Goal: Task Accomplishment & Management: Manage account settings

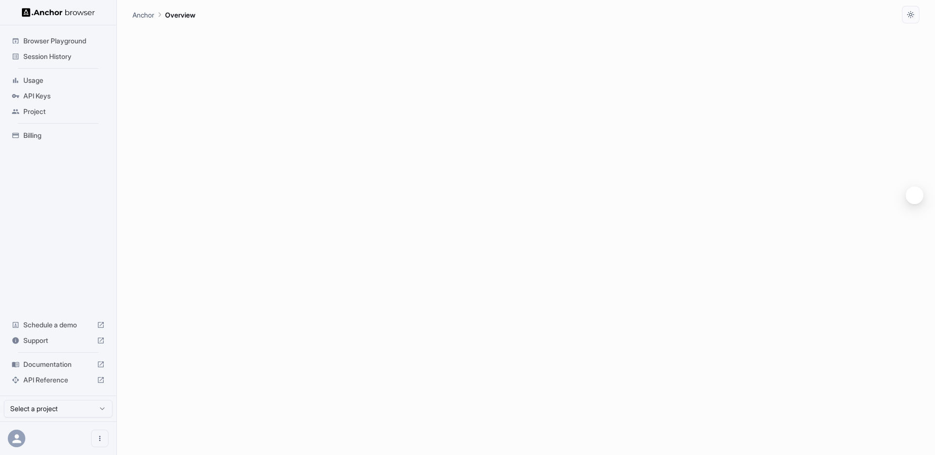
click at [39, 92] on span "API Keys" at bounding box center [63, 96] width 81 height 10
click at [35, 74] on div "Usage" at bounding box center [58, 81] width 101 height 16
click at [38, 92] on span "API Keys" at bounding box center [63, 96] width 81 height 10
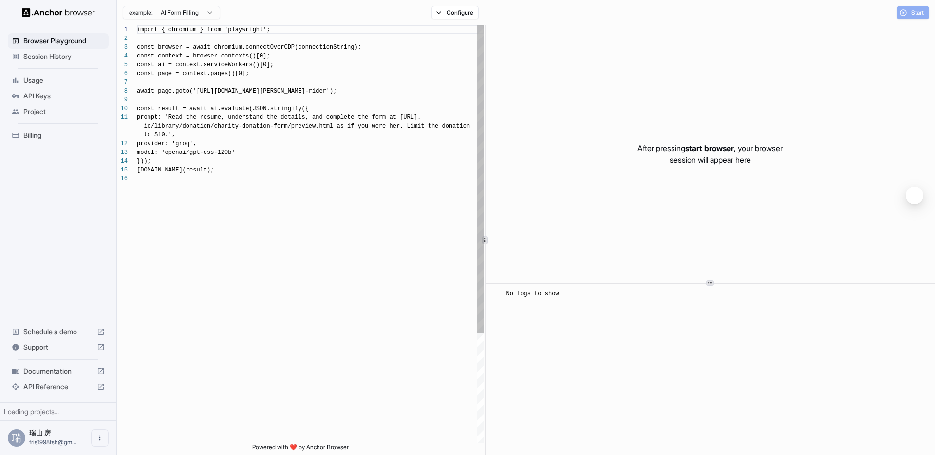
scroll to position [88, 0]
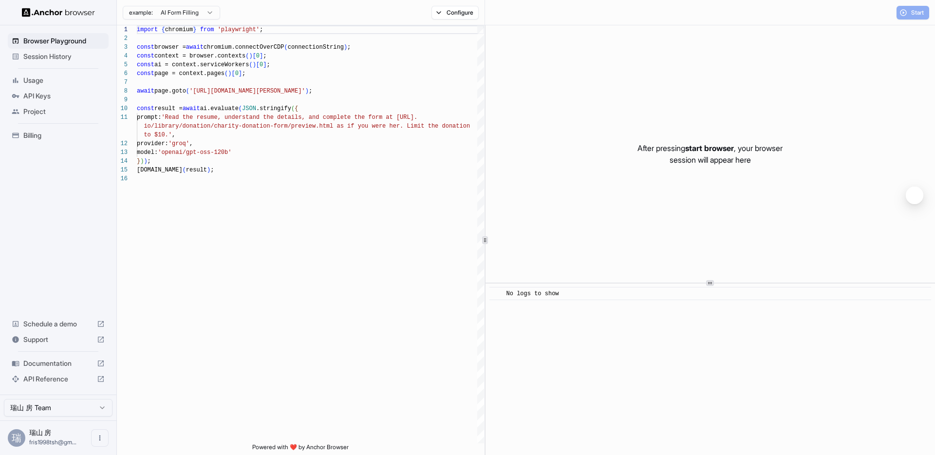
click at [37, 79] on span "Usage" at bounding box center [63, 80] width 81 height 10
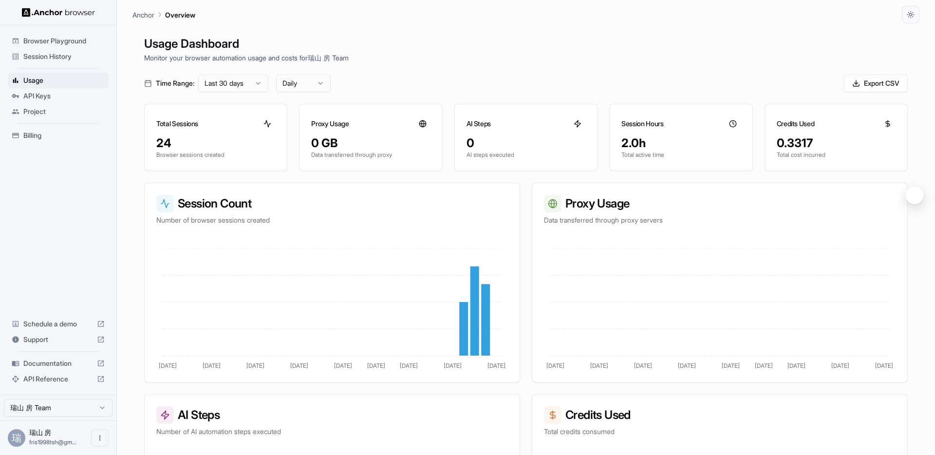
click at [37, 94] on span "API Keys" at bounding box center [63, 96] width 81 height 10
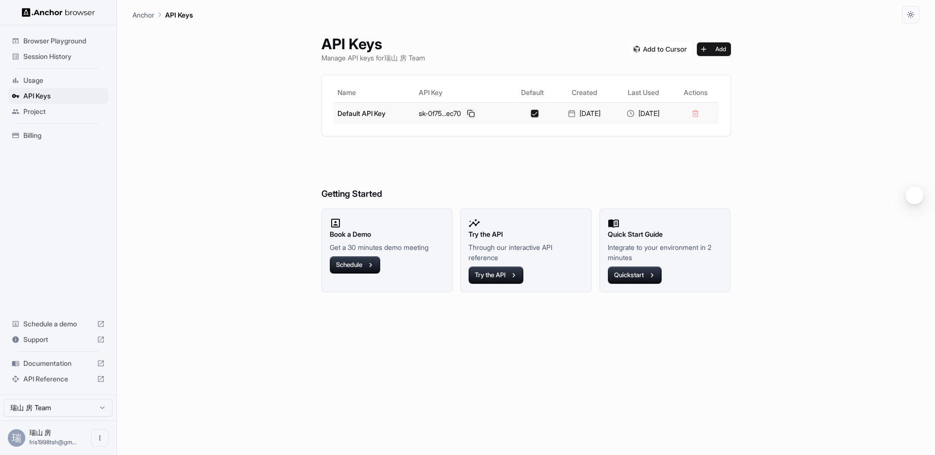
click at [466, 114] on button at bounding box center [471, 114] width 12 height 12
click at [33, 78] on span "Usage" at bounding box center [63, 80] width 81 height 10
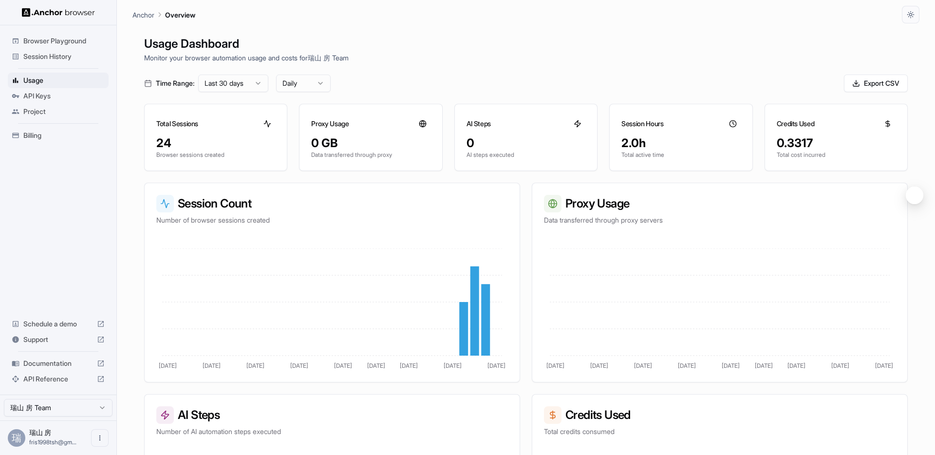
click at [663, 90] on div "Time Range: Last 30 days Daily Export CSV" at bounding box center [525, 83] width 763 height 18
click at [733, 120] on circle at bounding box center [732, 123] width 6 height 6
click at [34, 96] on span "API Keys" at bounding box center [63, 96] width 81 height 10
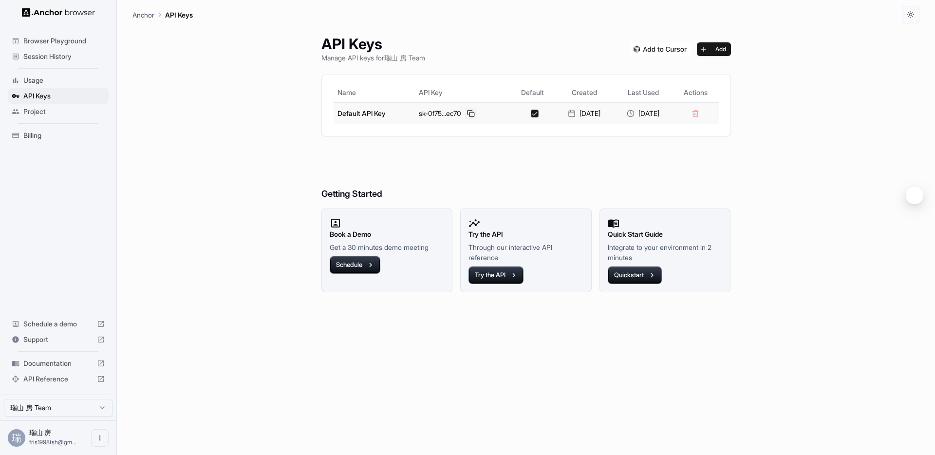
click at [465, 112] on button at bounding box center [471, 114] width 12 height 12
click at [58, 47] on div "Browser Playground" at bounding box center [58, 41] width 101 height 16
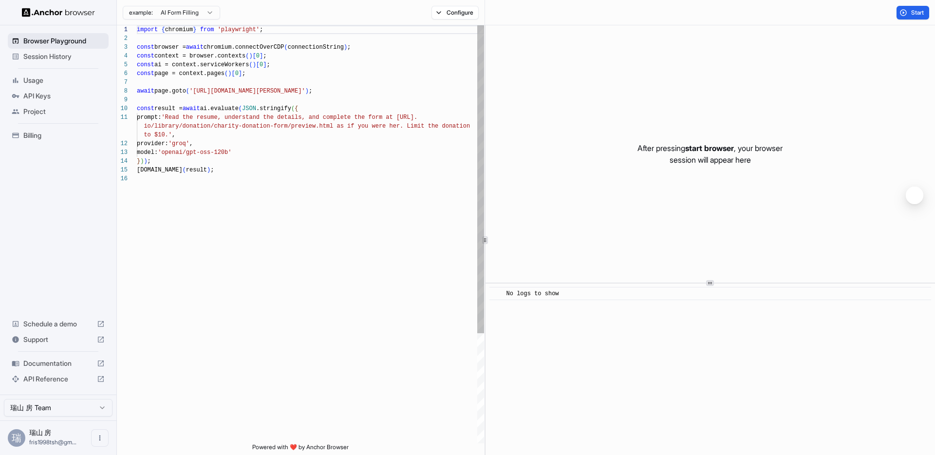
scroll to position [88, 0]
click at [56, 54] on span "Session History" at bounding box center [63, 57] width 81 height 10
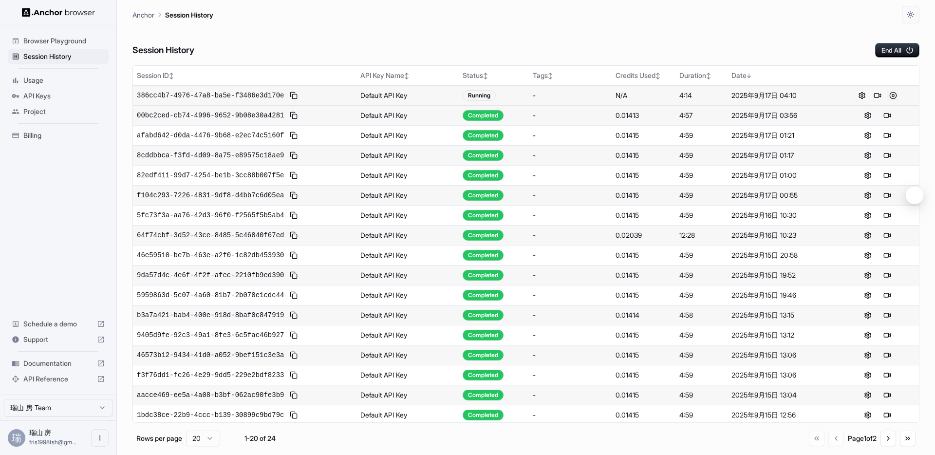
click at [891, 99] on button at bounding box center [893, 96] width 12 height 12
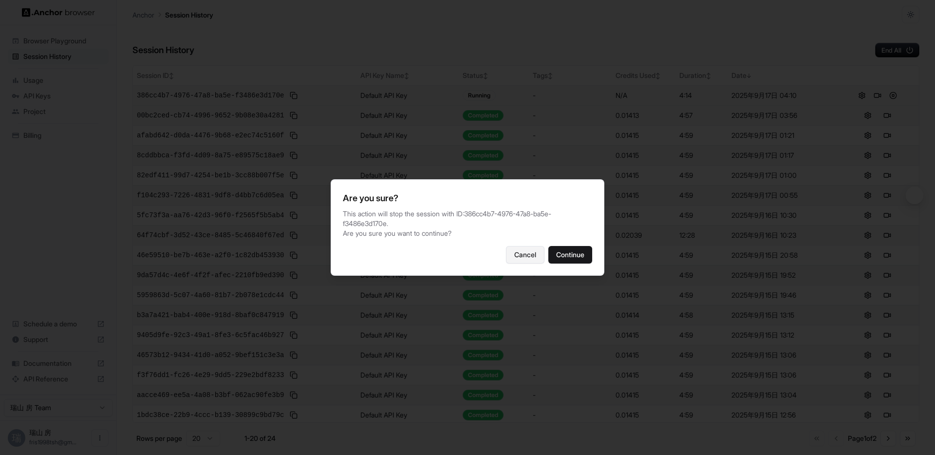
click at [524, 259] on button "Cancel" at bounding box center [525, 255] width 38 height 18
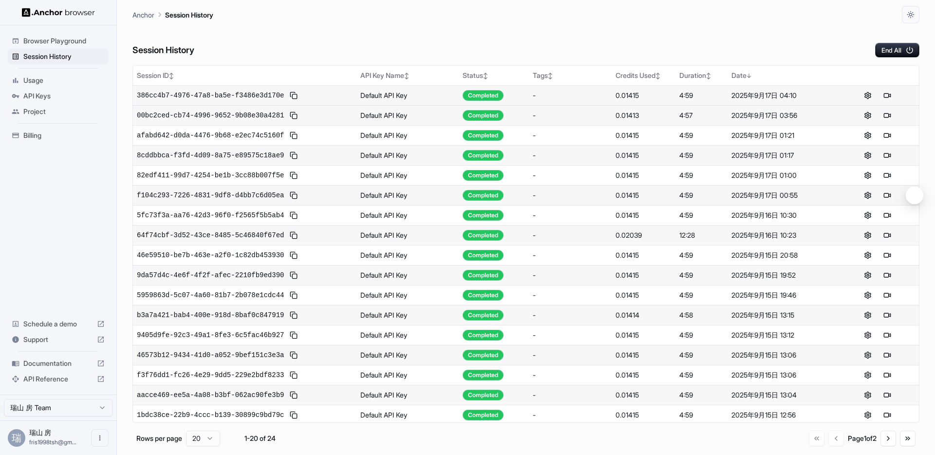
click at [686, 42] on div "Session History End All" at bounding box center [525, 40] width 787 height 34
click at [889, 94] on button at bounding box center [887, 96] width 12 height 12
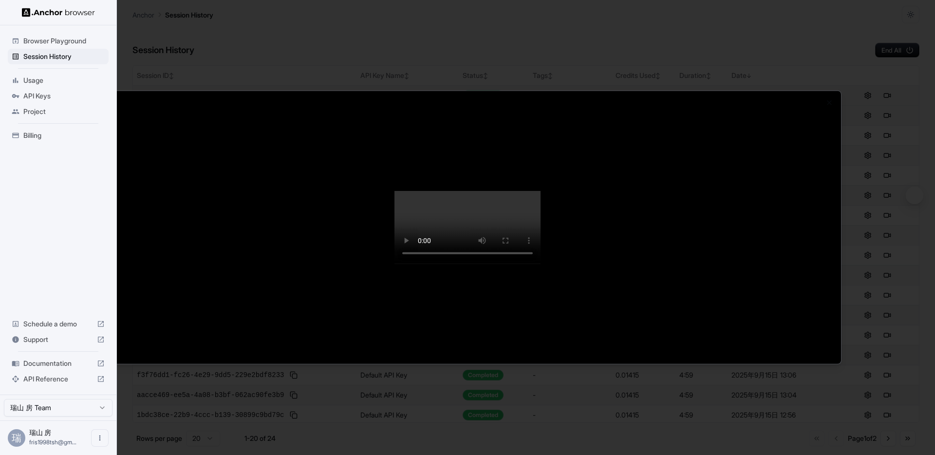
click at [739, 41] on div at bounding box center [467, 227] width 935 height 455
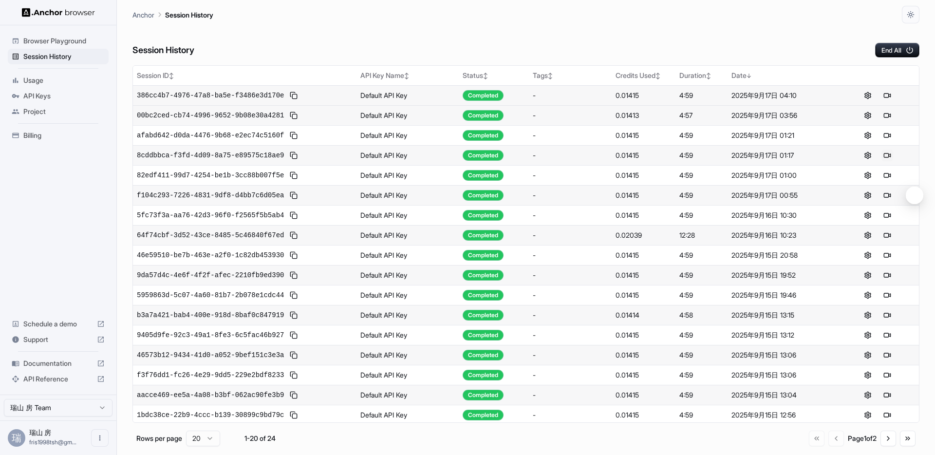
click at [886, 149] on button at bounding box center [887, 155] width 12 height 12
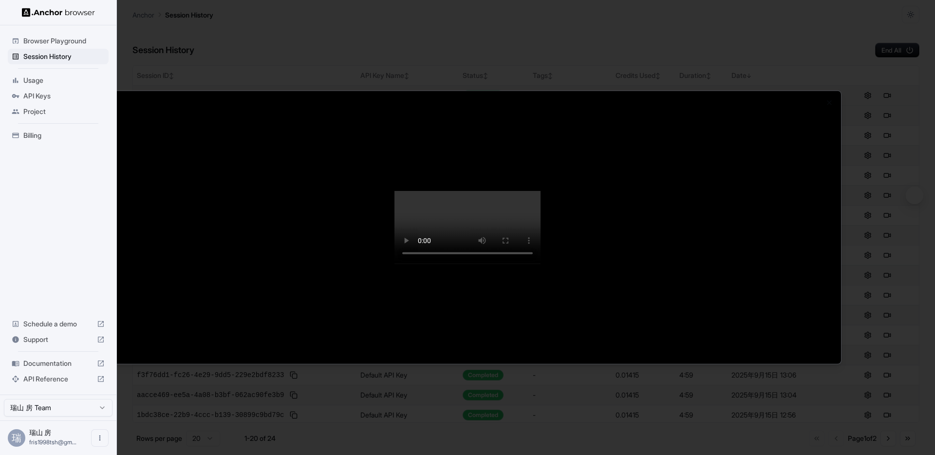
click at [719, 21] on div at bounding box center [467, 227] width 935 height 455
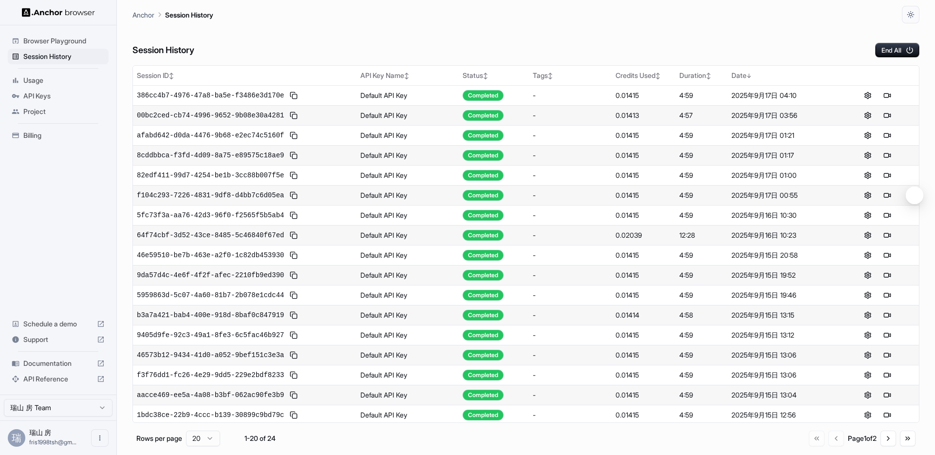
click at [43, 76] on span "Usage" at bounding box center [63, 80] width 81 height 10
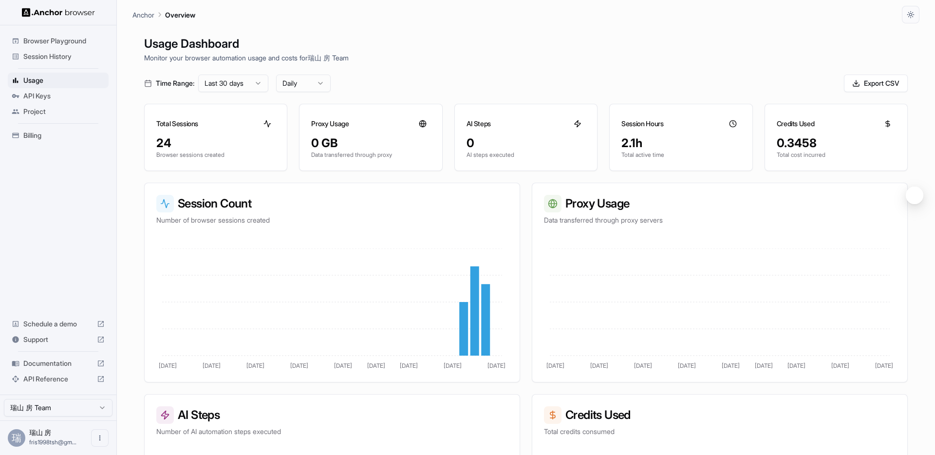
click at [56, 37] on span "Browser Playground" at bounding box center [63, 41] width 81 height 10
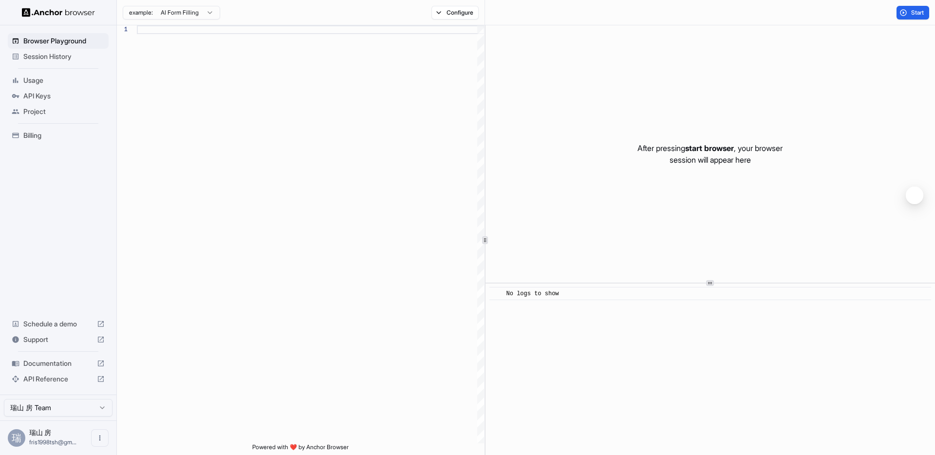
scroll to position [88, 0]
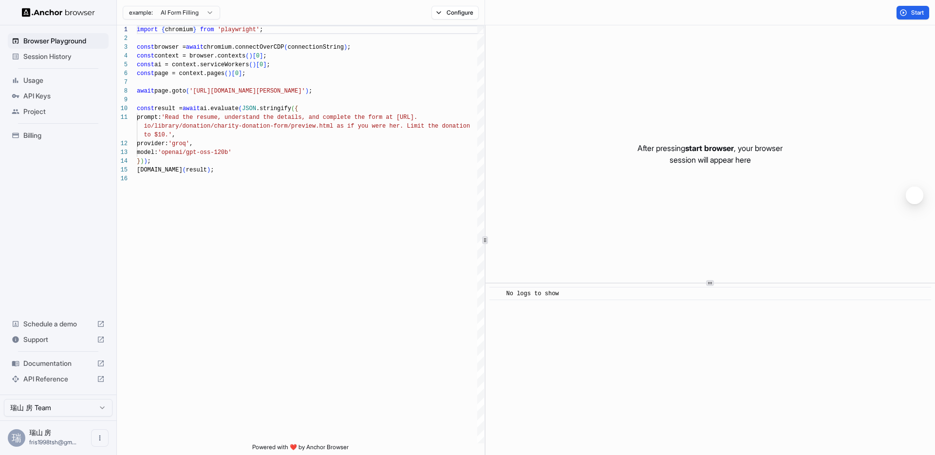
click at [52, 58] on span "Session History" at bounding box center [63, 57] width 81 height 10
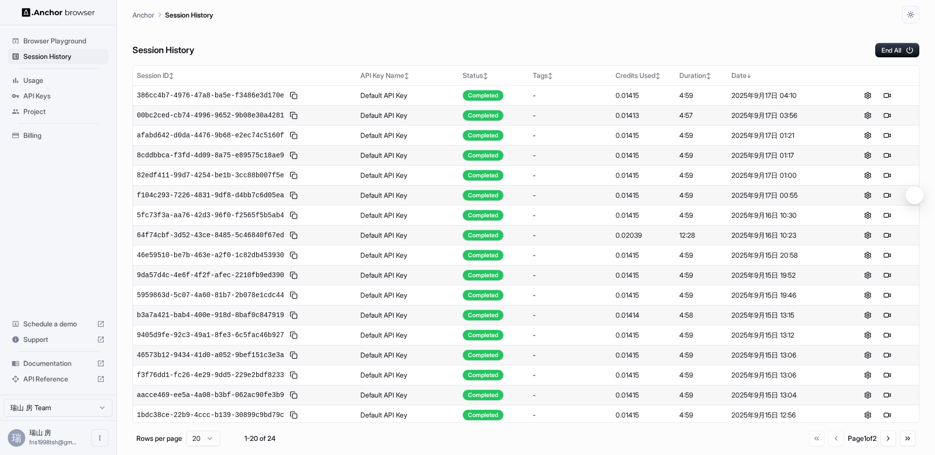
click at [41, 77] on span "Usage" at bounding box center [63, 80] width 81 height 10
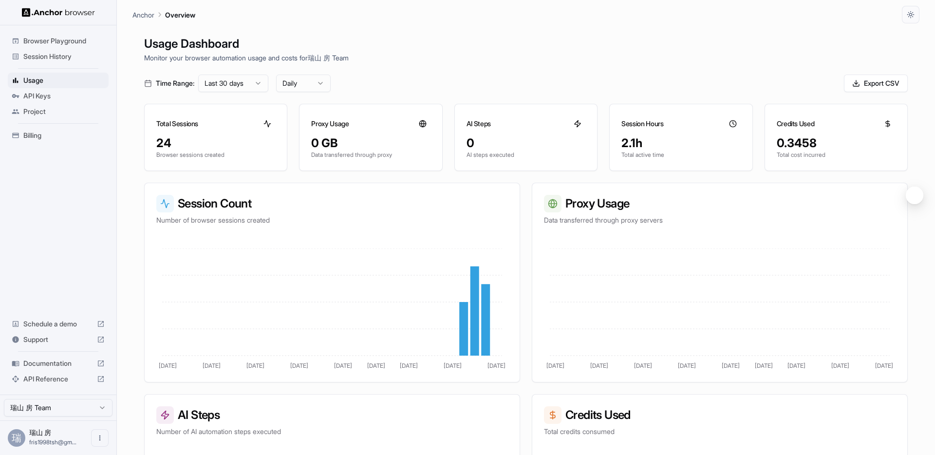
click at [66, 39] on span "Browser Playground" at bounding box center [63, 41] width 81 height 10
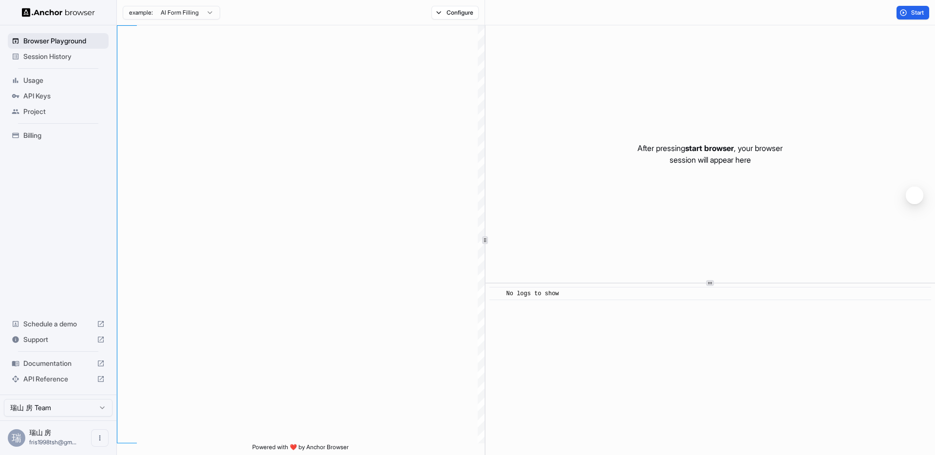
type textarea "**********"
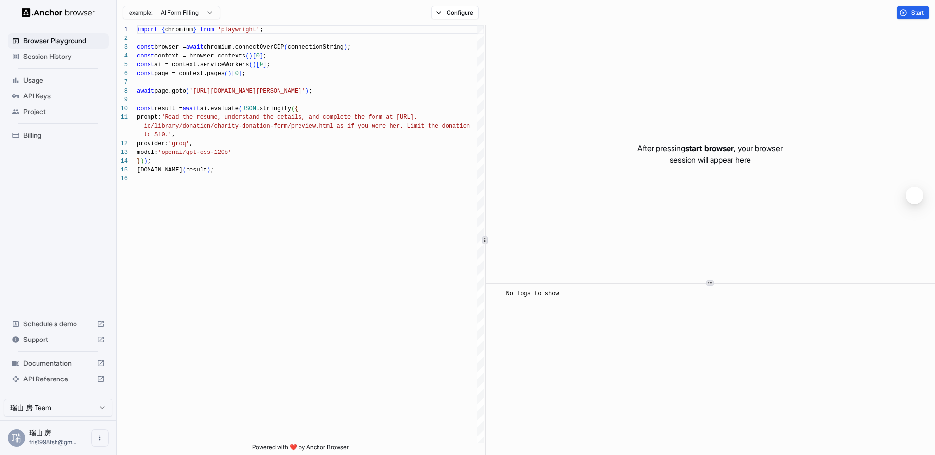
click at [55, 323] on span "Schedule a demo" at bounding box center [58, 324] width 70 height 10
click at [48, 56] on span "Session History" at bounding box center [63, 57] width 81 height 10
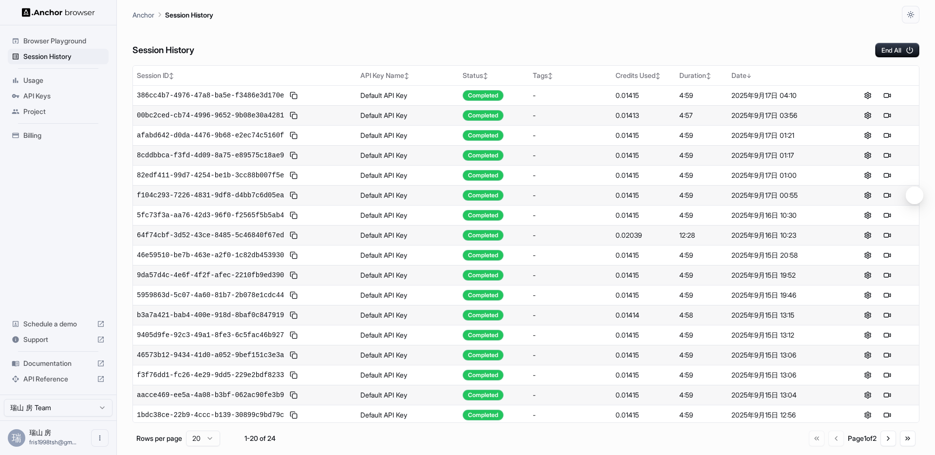
click at [44, 42] on span "Browser Playground" at bounding box center [63, 41] width 81 height 10
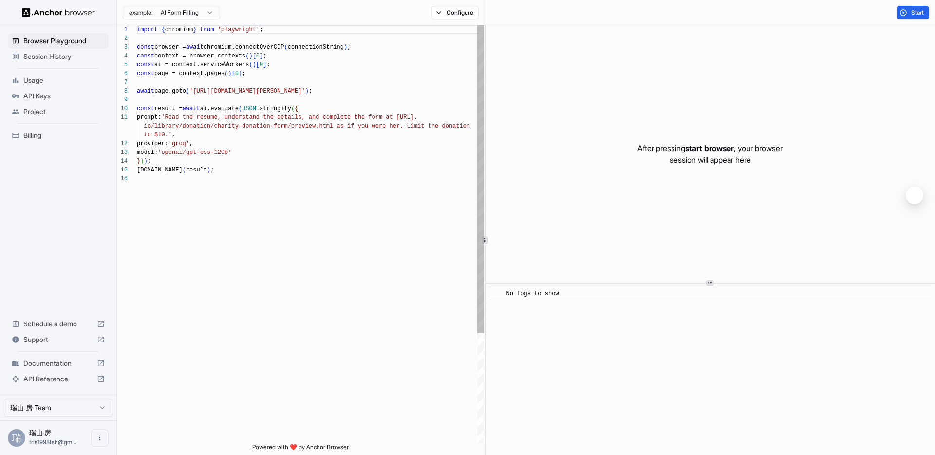
scroll to position [88, 0]
click at [37, 76] on span "Usage" at bounding box center [63, 80] width 81 height 10
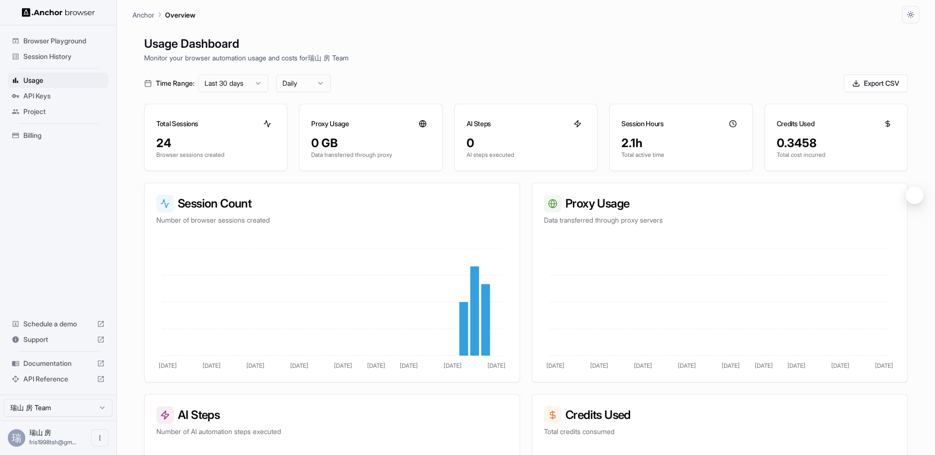
click at [44, 95] on span "API Keys" at bounding box center [63, 96] width 81 height 10
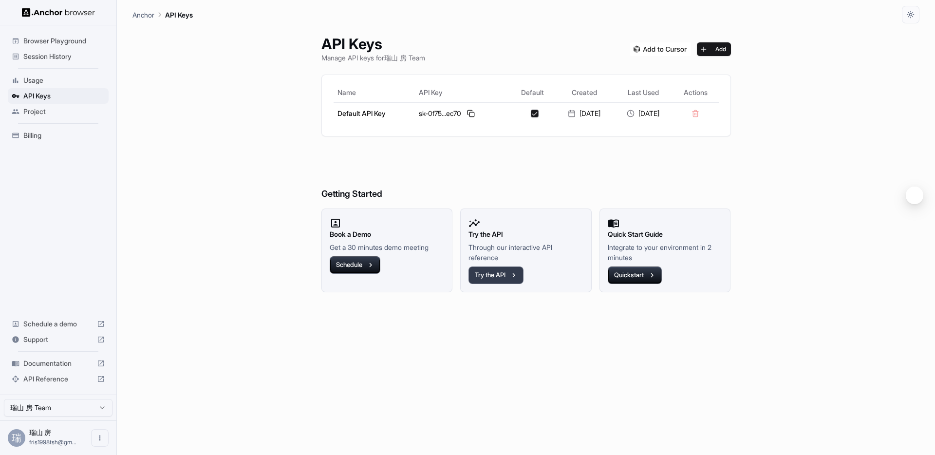
click at [517, 276] on icon "button" at bounding box center [513, 275] width 9 height 9
click at [468, 111] on button at bounding box center [471, 114] width 12 height 12
click at [465, 116] on button at bounding box center [471, 114] width 12 height 12
click at [44, 79] on span "Usage" at bounding box center [63, 80] width 81 height 10
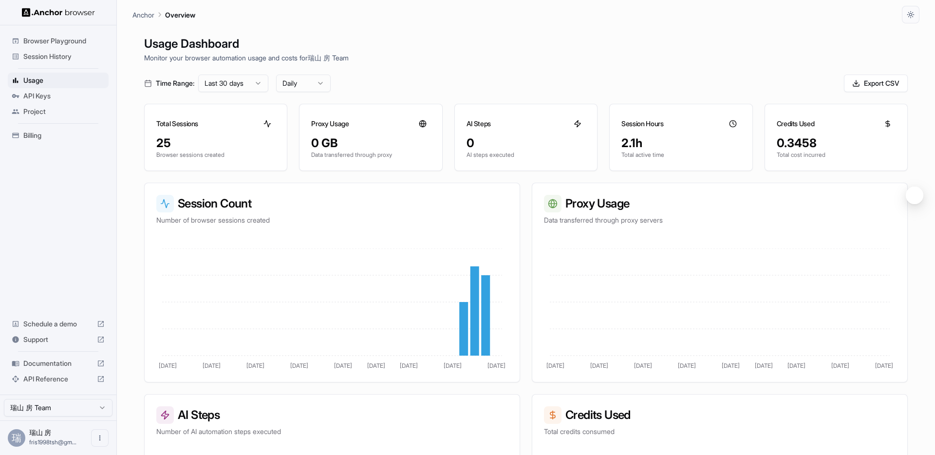
click at [62, 55] on span "Session History" at bounding box center [63, 57] width 81 height 10
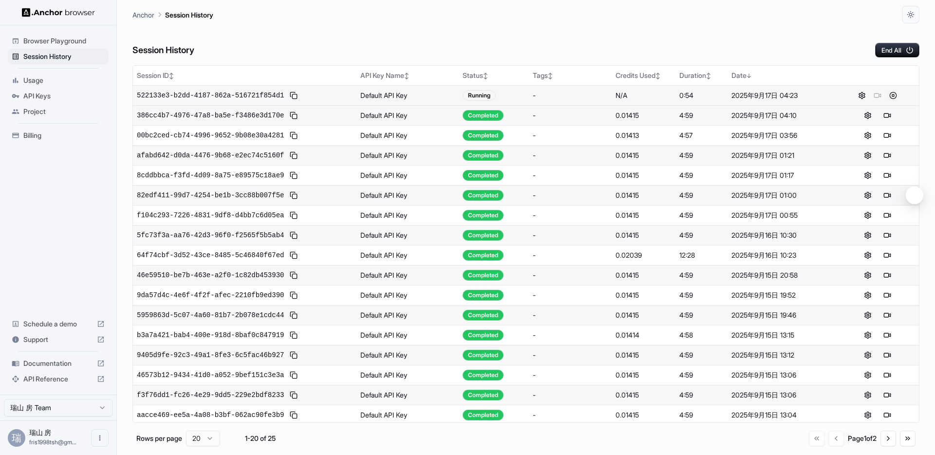
click at [889, 92] on button at bounding box center [893, 96] width 12 height 12
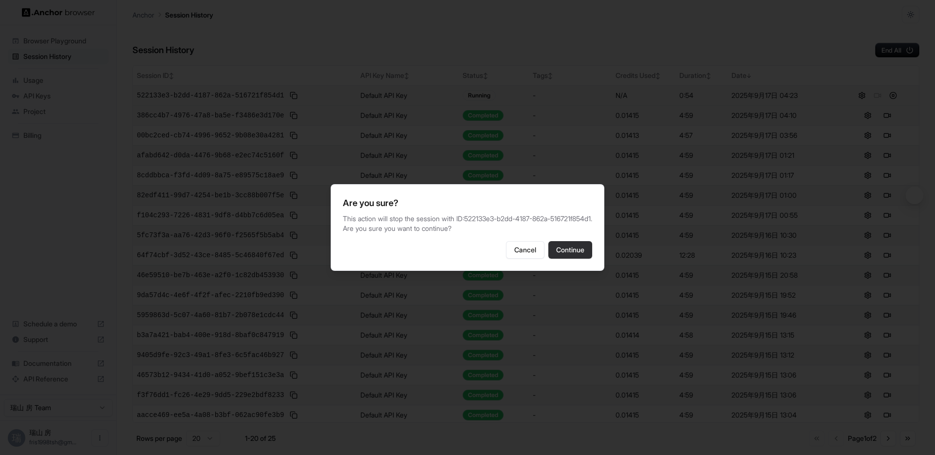
click at [561, 252] on button "Continue" at bounding box center [570, 250] width 44 height 18
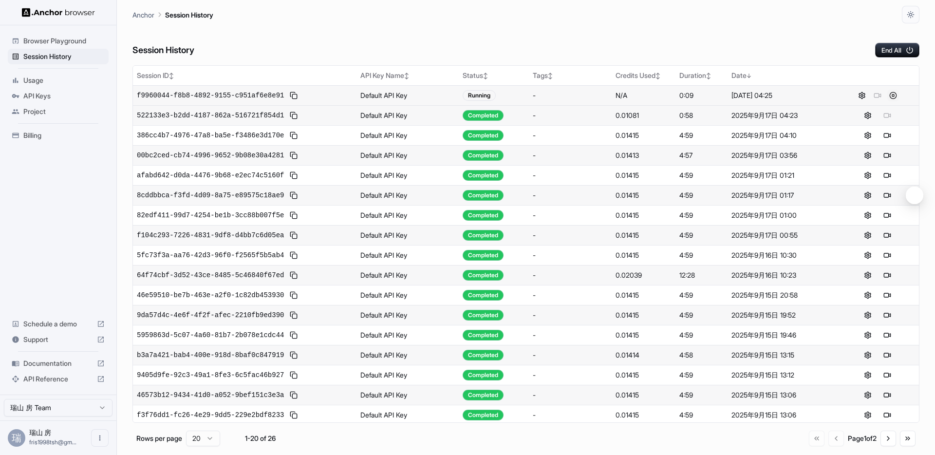
click at [892, 94] on button at bounding box center [893, 96] width 12 height 12
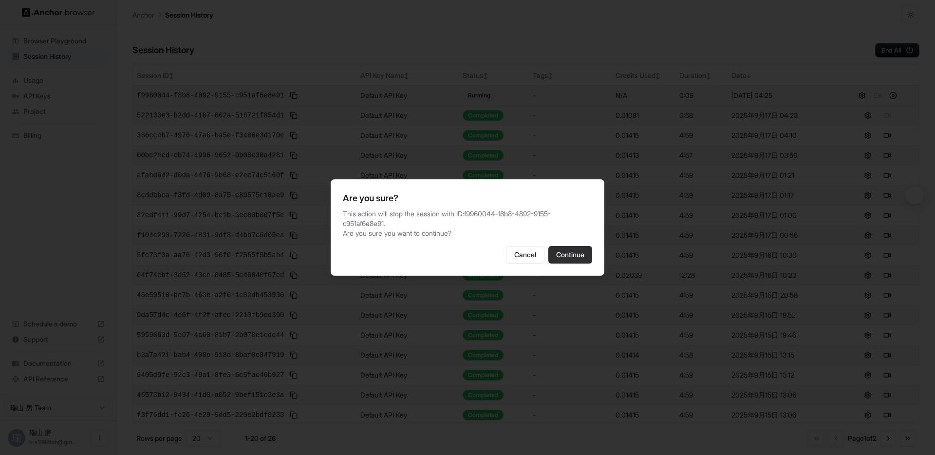
click at [570, 252] on button "Continue" at bounding box center [570, 255] width 44 height 18
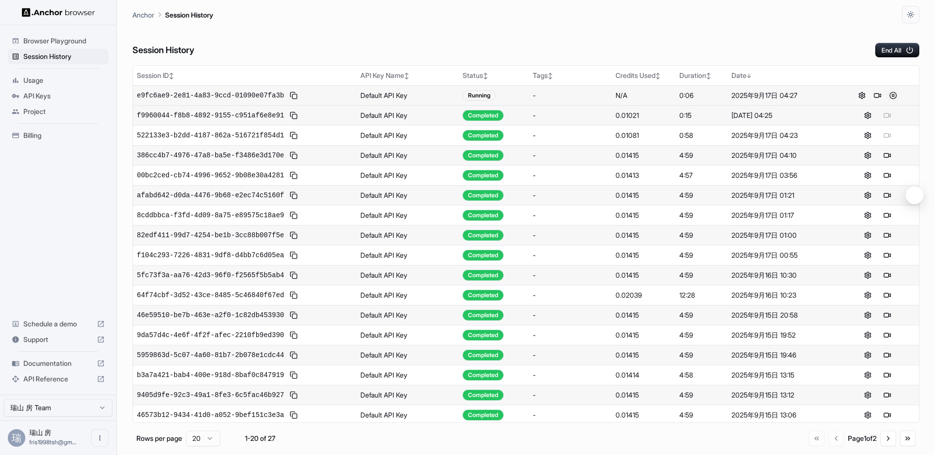
click at [891, 92] on button at bounding box center [893, 96] width 12 height 12
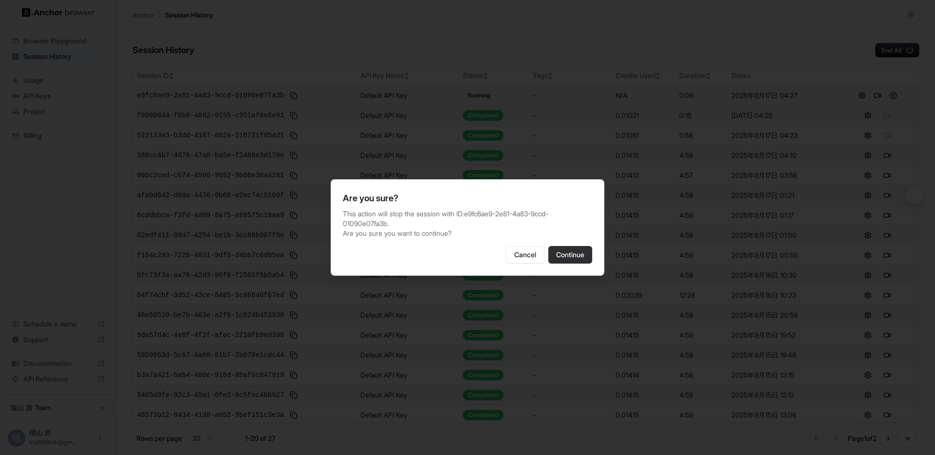
click at [571, 248] on button "Continue" at bounding box center [570, 255] width 44 height 18
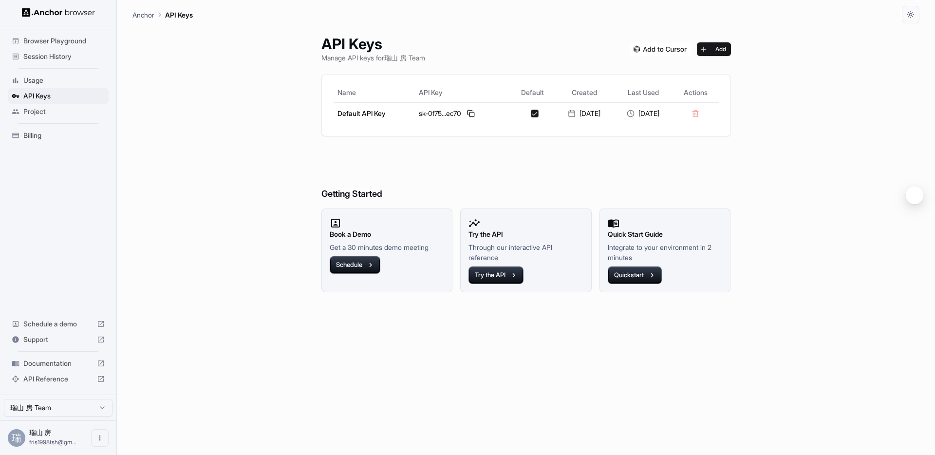
click at [33, 80] on span "Usage" at bounding box center [63, 80] width 81 height 10
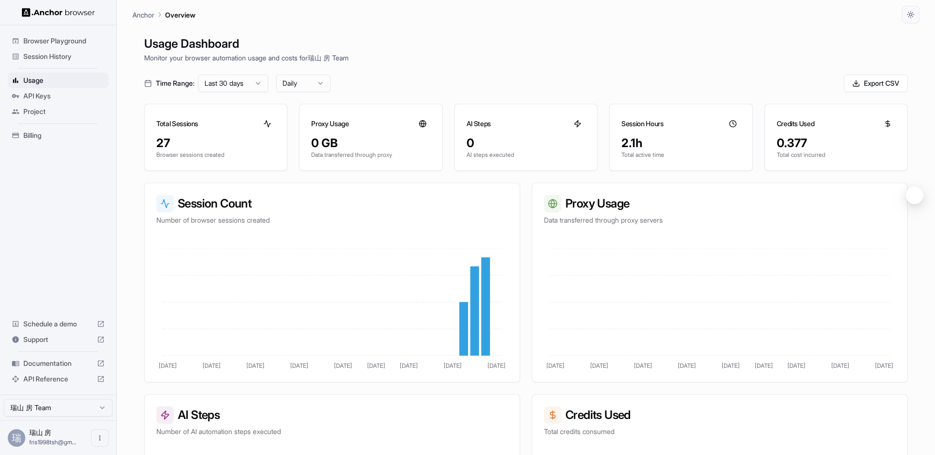
click at [55, 55] on span "Session History" at bounding box center [63, 57] width 81 height 10
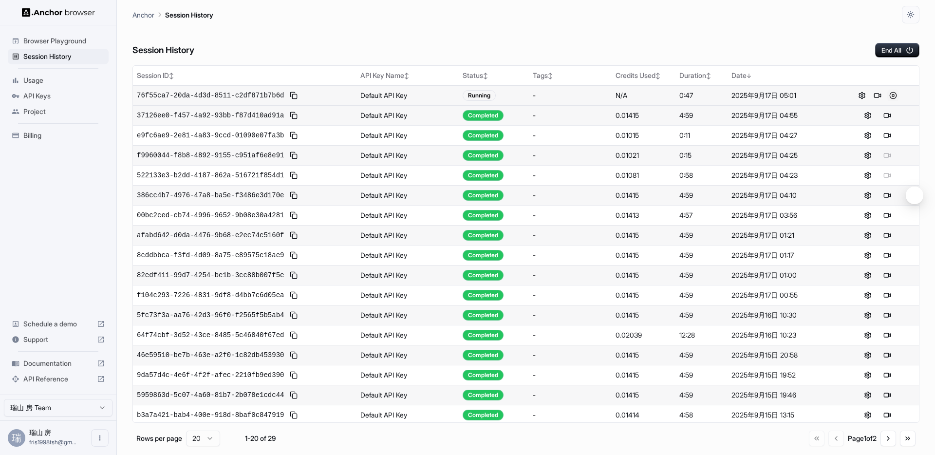
click at [890, 96] on button at bounding box center [893, 96] width 12 height 12
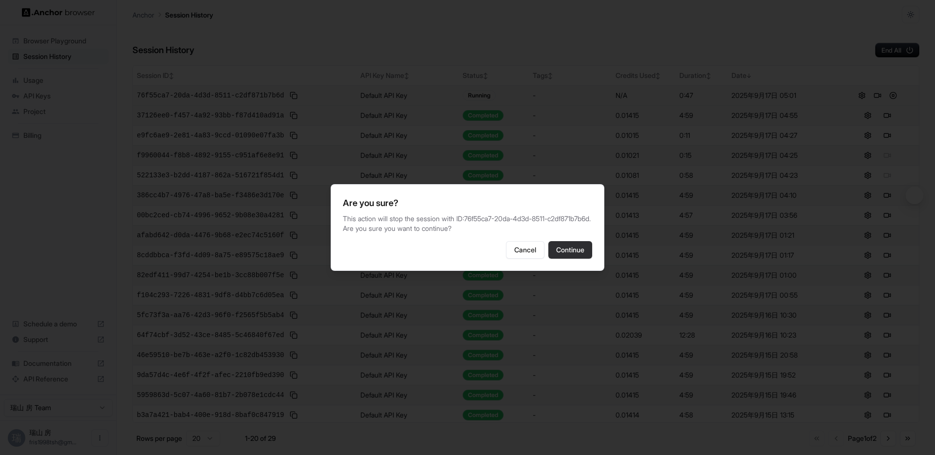
click at [574, 257] on button "Continue" at bounding box center [570, 250] width 44 height 18
